Goal: Information Seeking & Learning: Learn about a topic

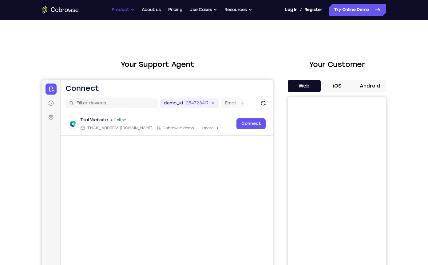
click at [125, 8] on button "Product" at bounding box center [122, 10] width 23 height 12
click at [211, 8] on button "Use Cases" at bounding box center [203, 10] width 28 height 12
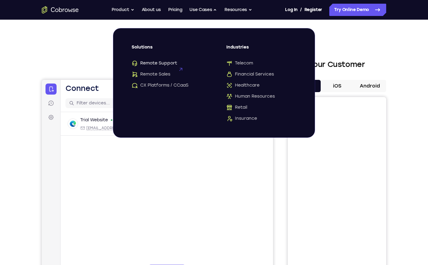
click at [166, 63] on span "Remote Support" at bounding box center [153, 63] width 45 height 6
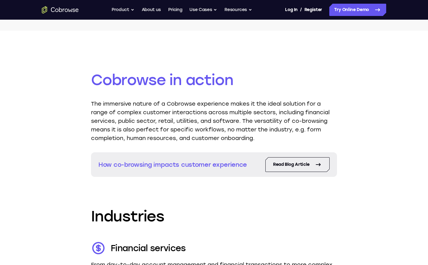
scroll to position [706, 0]
click at [279, 169] on link "Read Blog Article" at bounding box center [297, 164] width 64 height 15
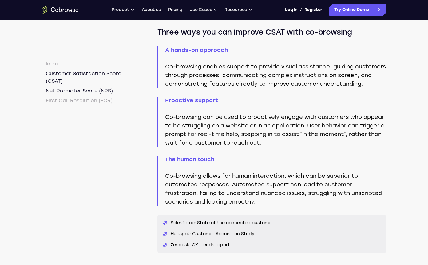
scroll to position [645, 0]
